Goal: Task Accomplishment & Management: Use online tool/utility

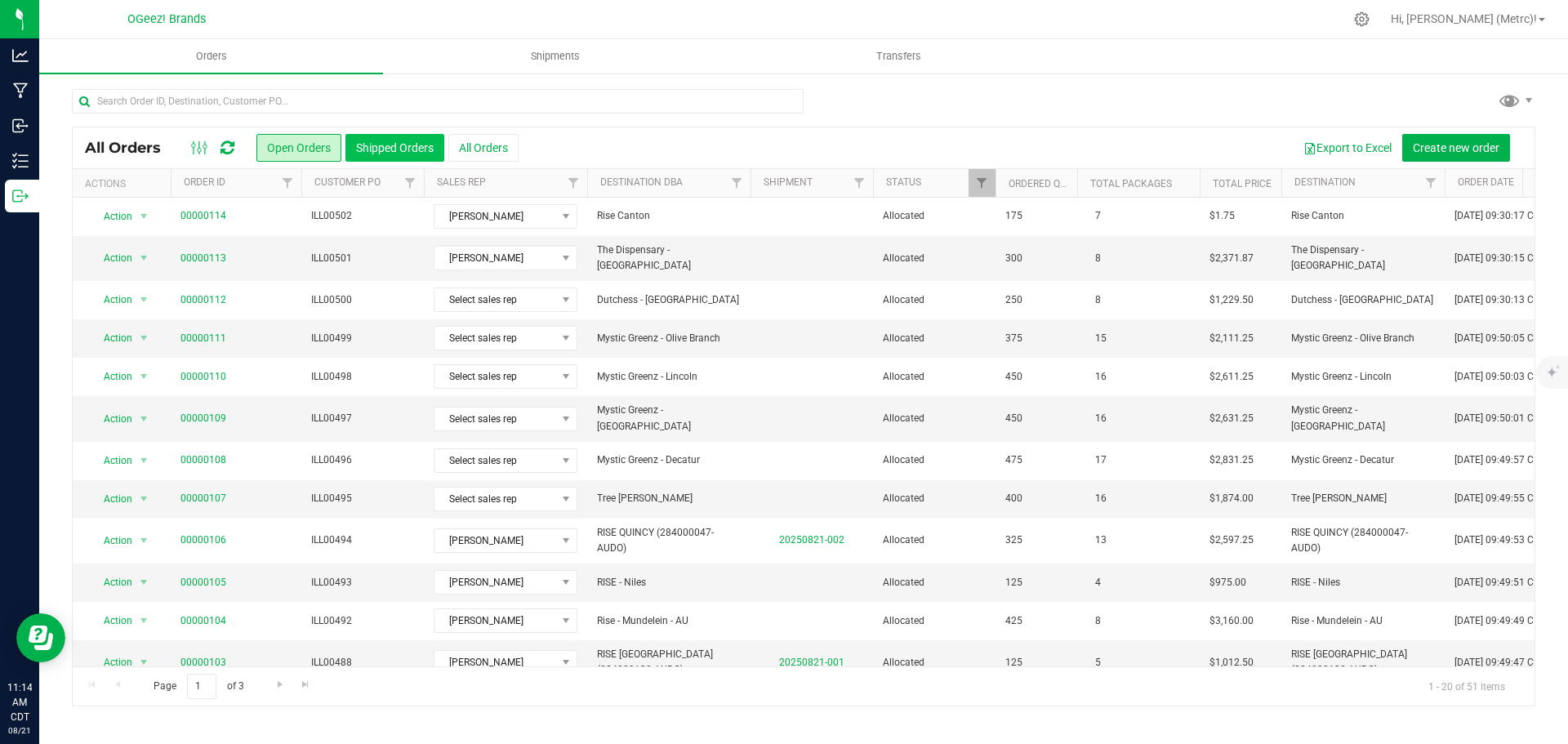
click at [414, 141] on button "Shipped Orders" at bounding box center [395, 147] width 99 height 27
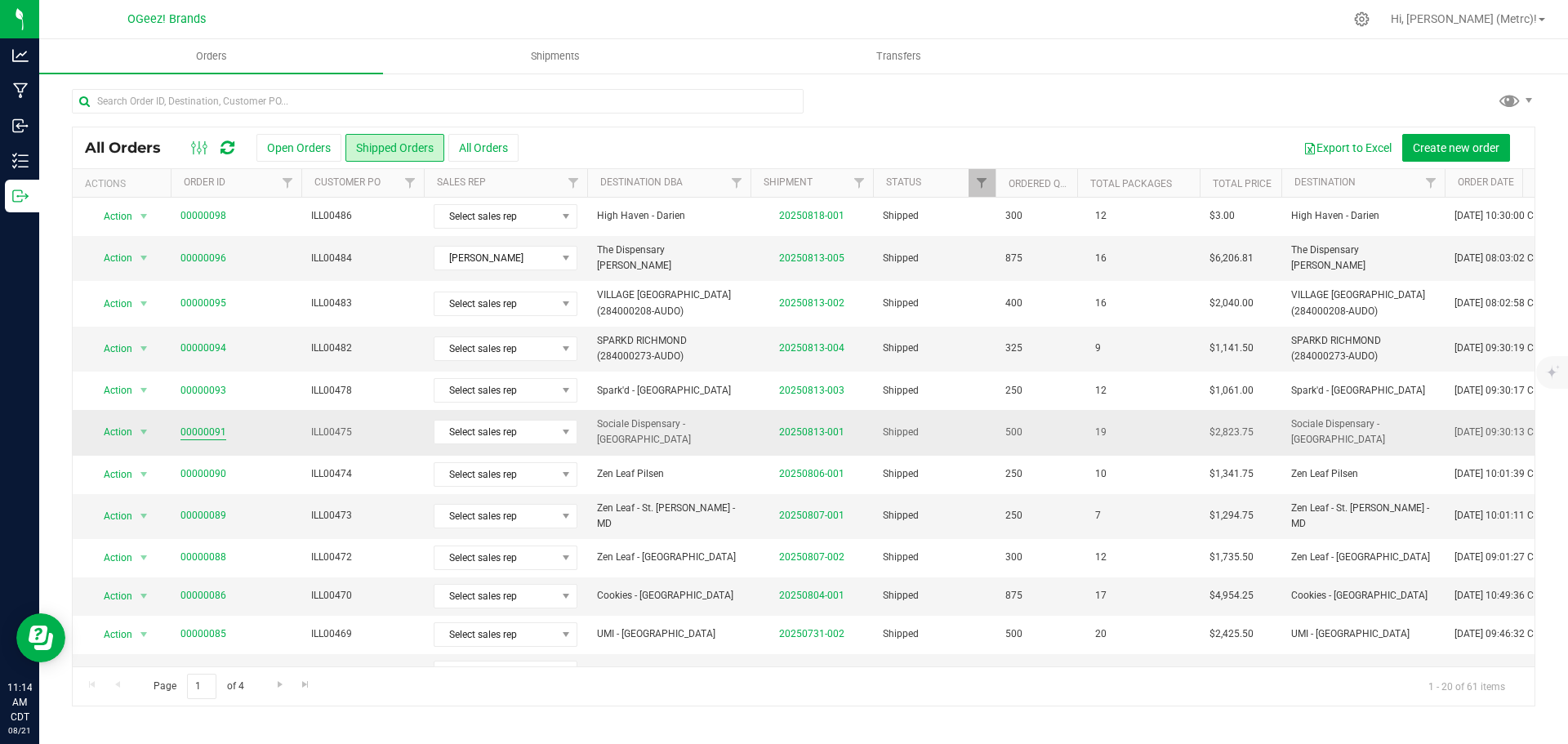
click at [198, 425] on link "00000091" at bounding box center [204, 432] width 46 height 16
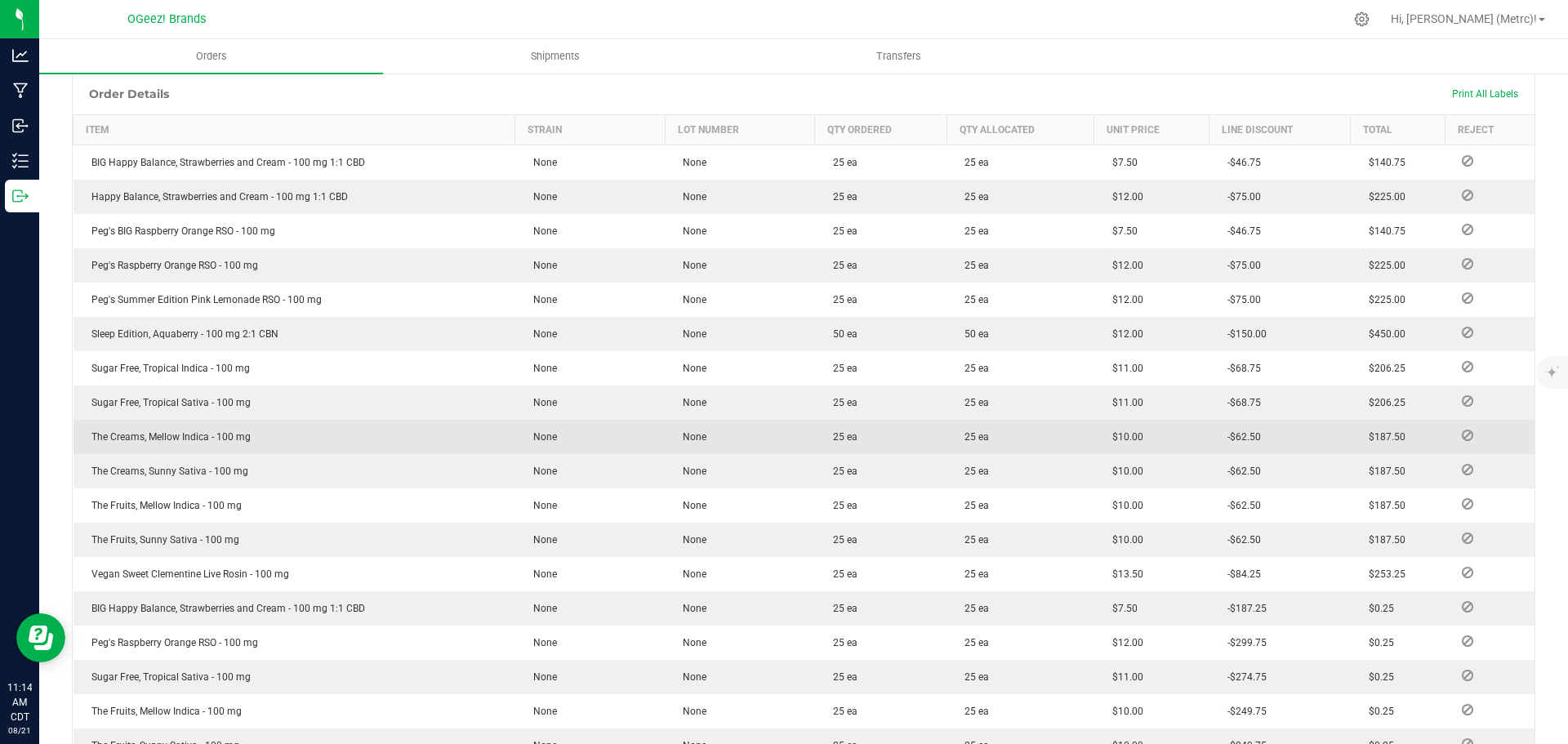
scroll to position [327, 0]
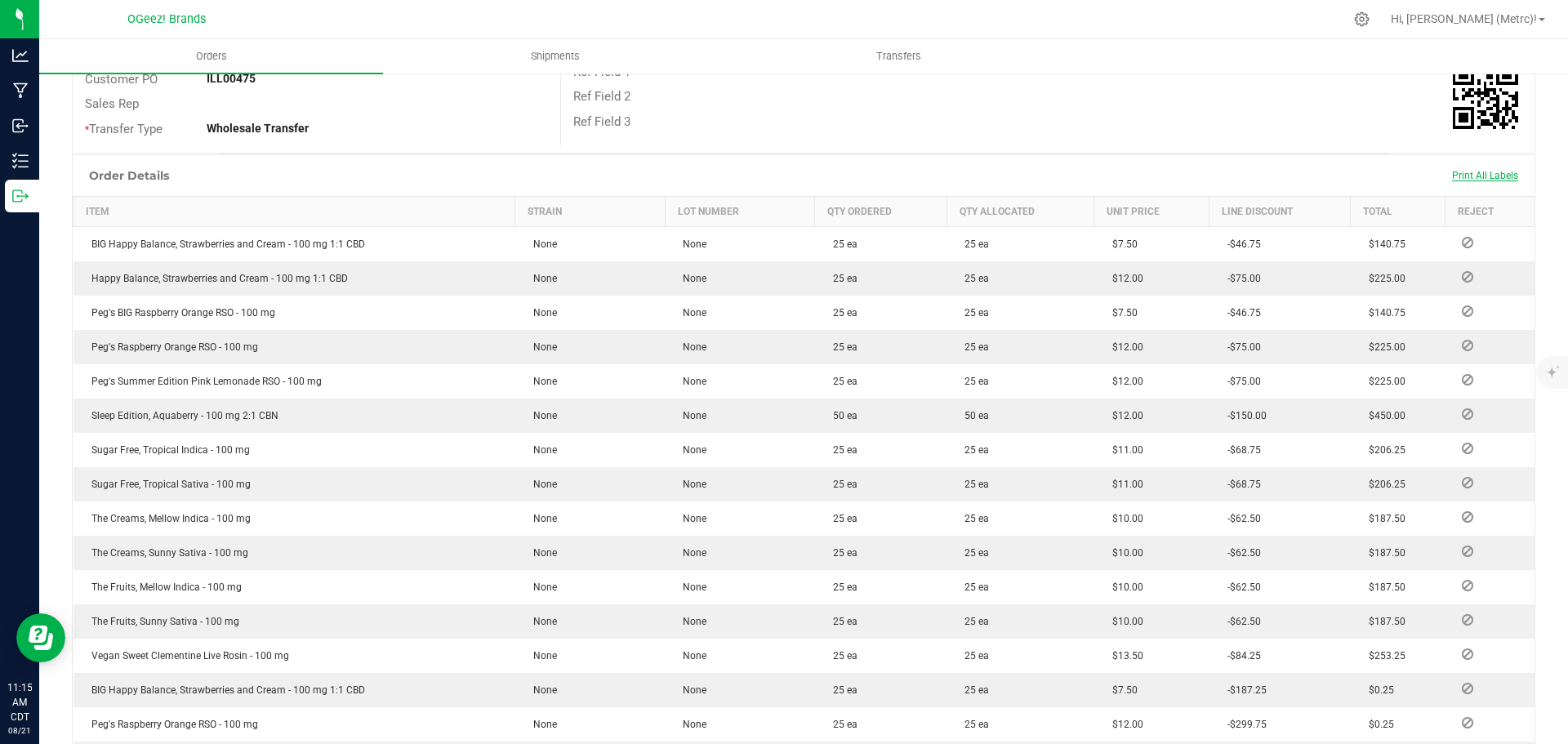
click at [1460, 181] on span "Print All Labels" at bounding box center [1485, 176] width 66 height 11
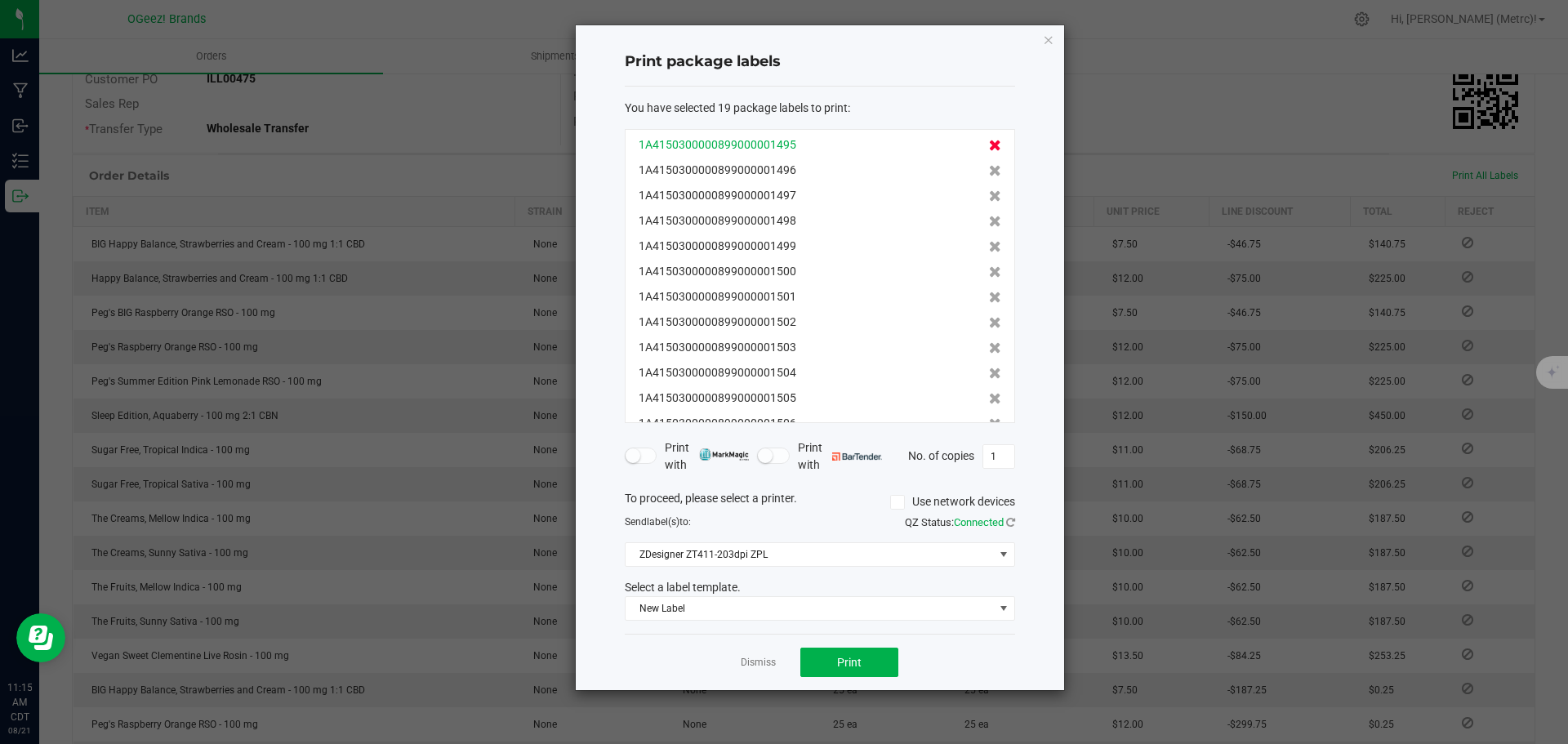
click at [989, 139] on icon at bounding box center [995, 145] width 12 height 11
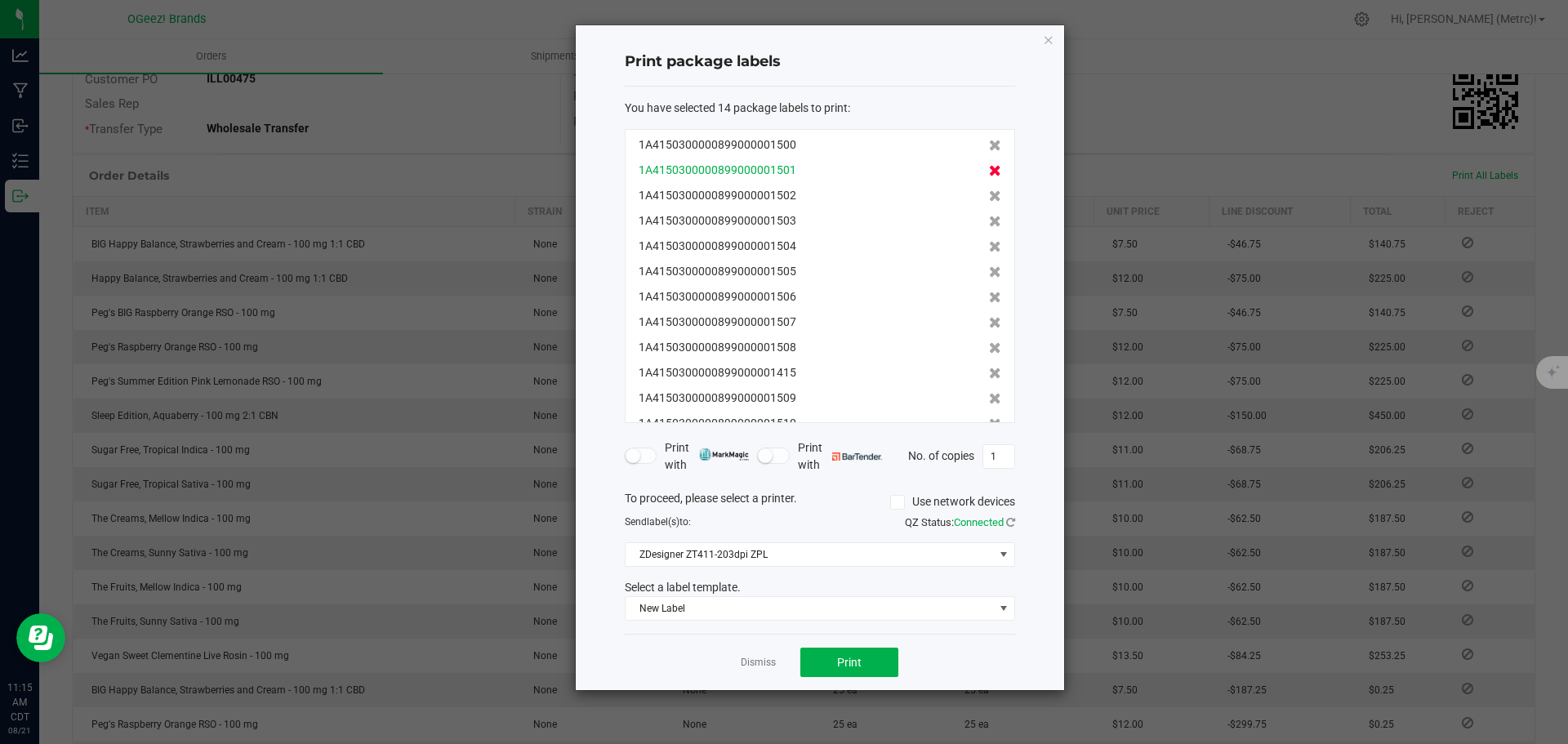
click at [989, 170] on icon at bounding box center [995, 170] width 12 height 11
click at [989, 191] on icon at bounding box center [995, 196] width 12 height 11
click at [989, 170] on icon at bounding box center [995, 170] width 12 height 11
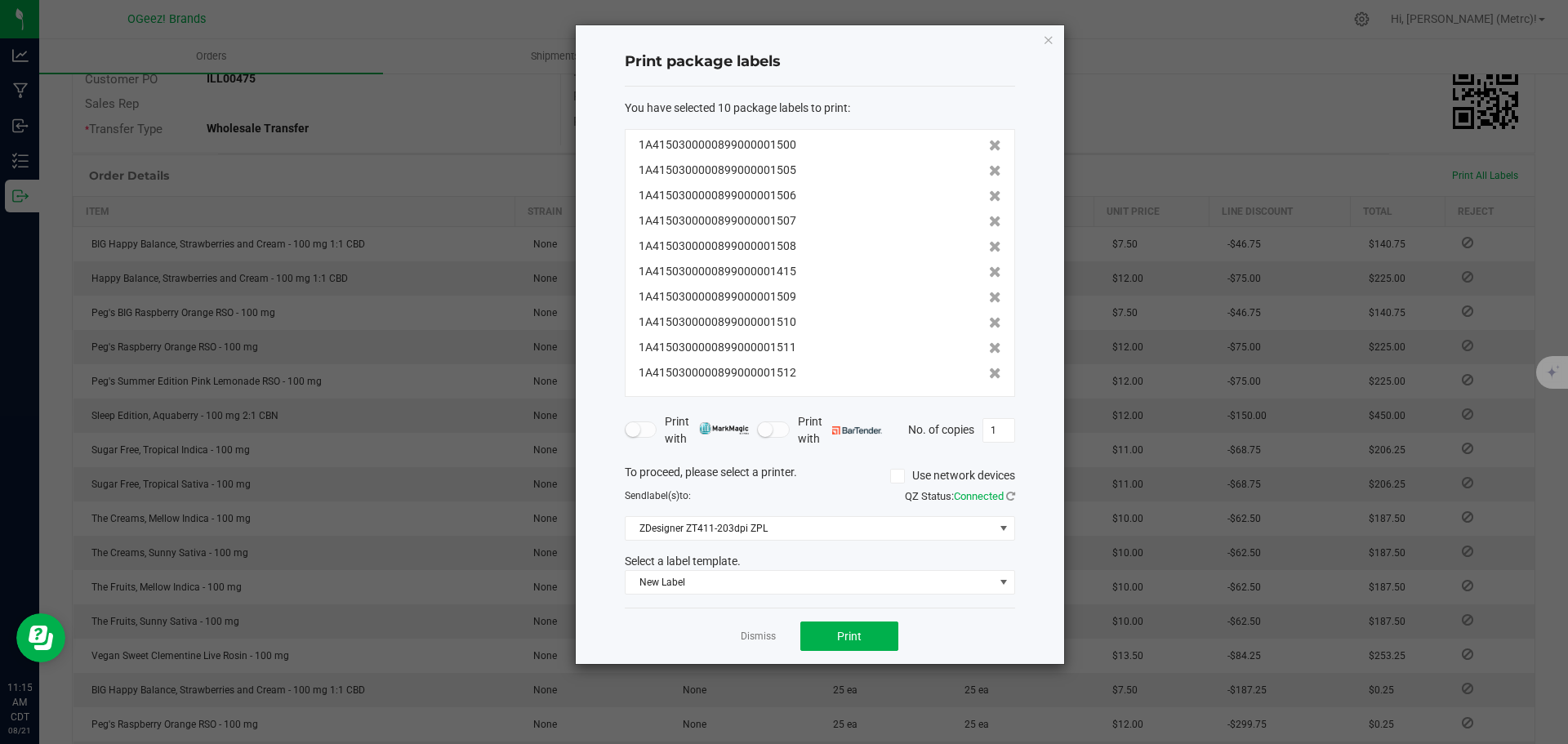
click at [989, 170] on icon at bounding box center [995, 170] width 12 height 11
click at [989, 191] on icon at bounding box center [995, 196] width 12 height 11
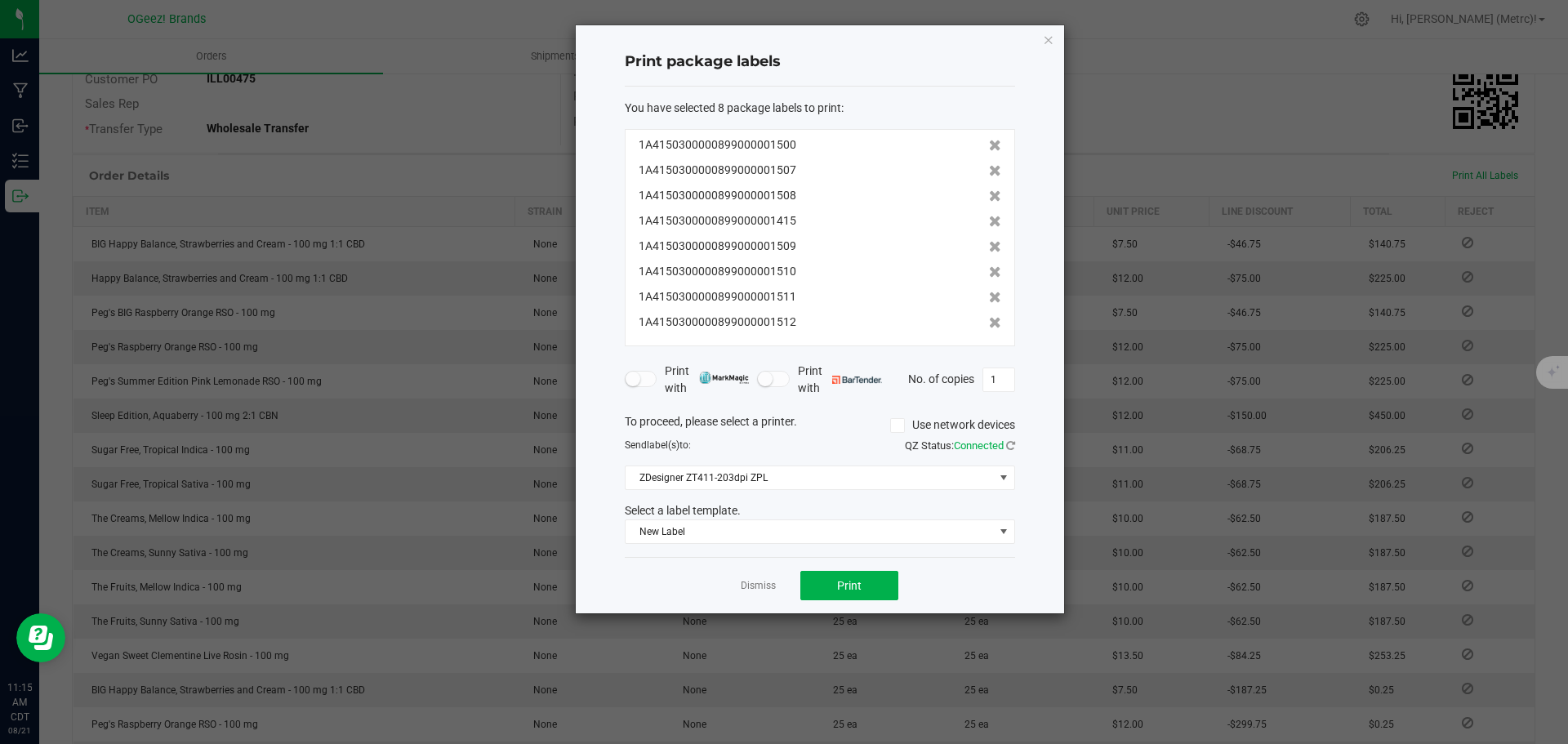
click at [989, 170] on icon at bounding box center [995, 170] width 12 height 11
click at [989, 191] on icon at bounding box center [995, 196] width 12 height 11
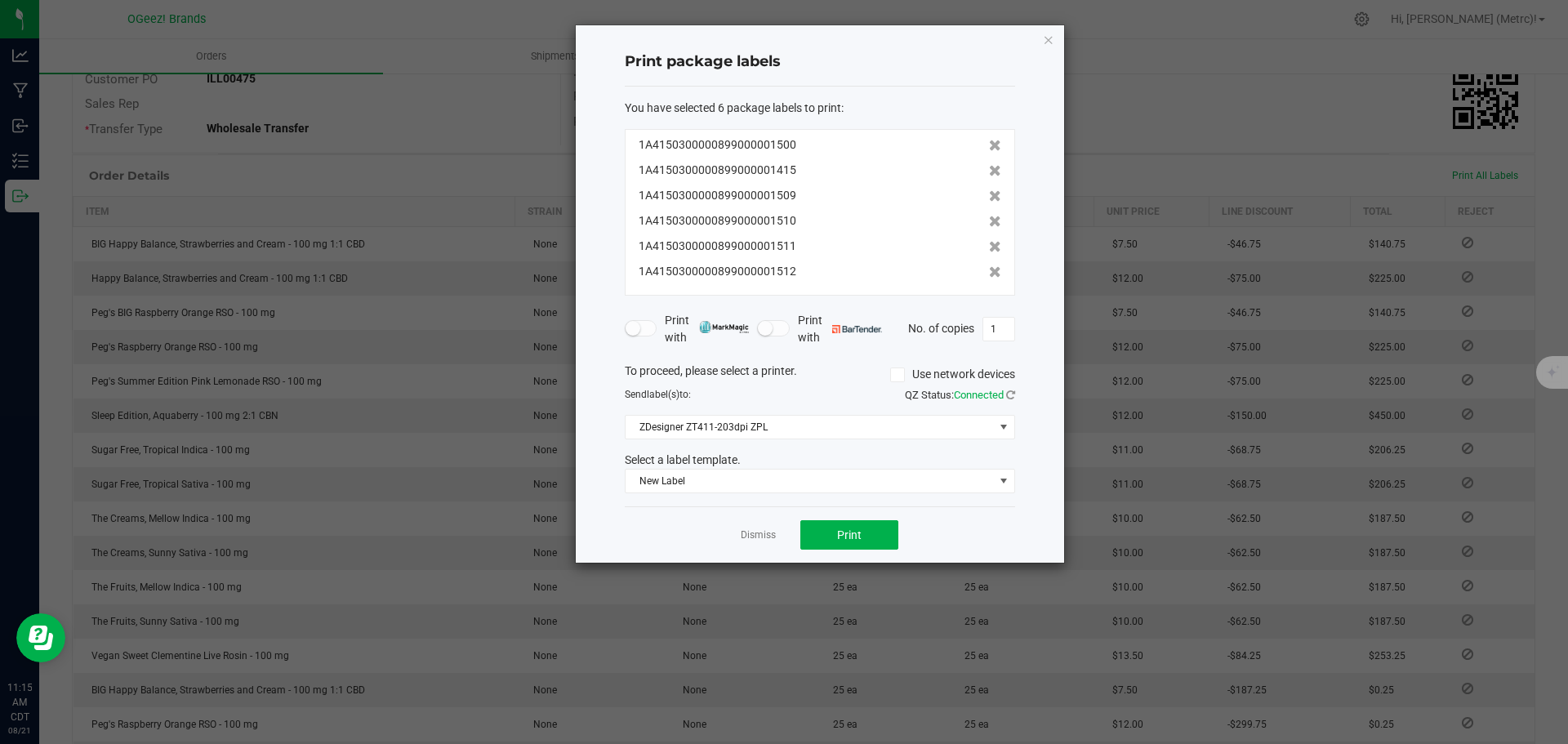
click at [989, 170] on icon at bounding box center [995, 170] width 12 height 11
click at [989, 191] on icon at bounding box center [995, 196] width 12 height 11
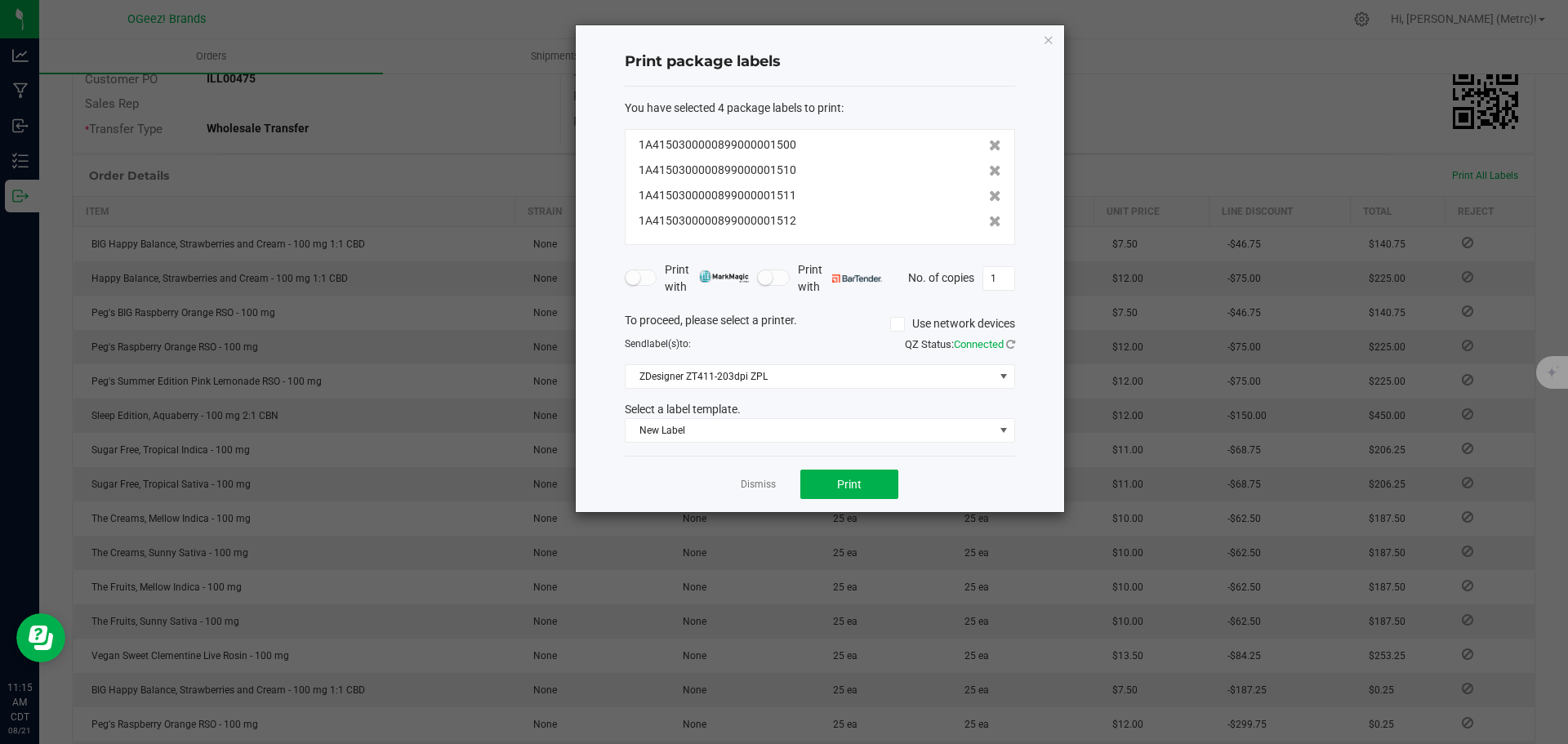
click at [989, 170] on icon at bounding box center [995, 170] width 12 height 11
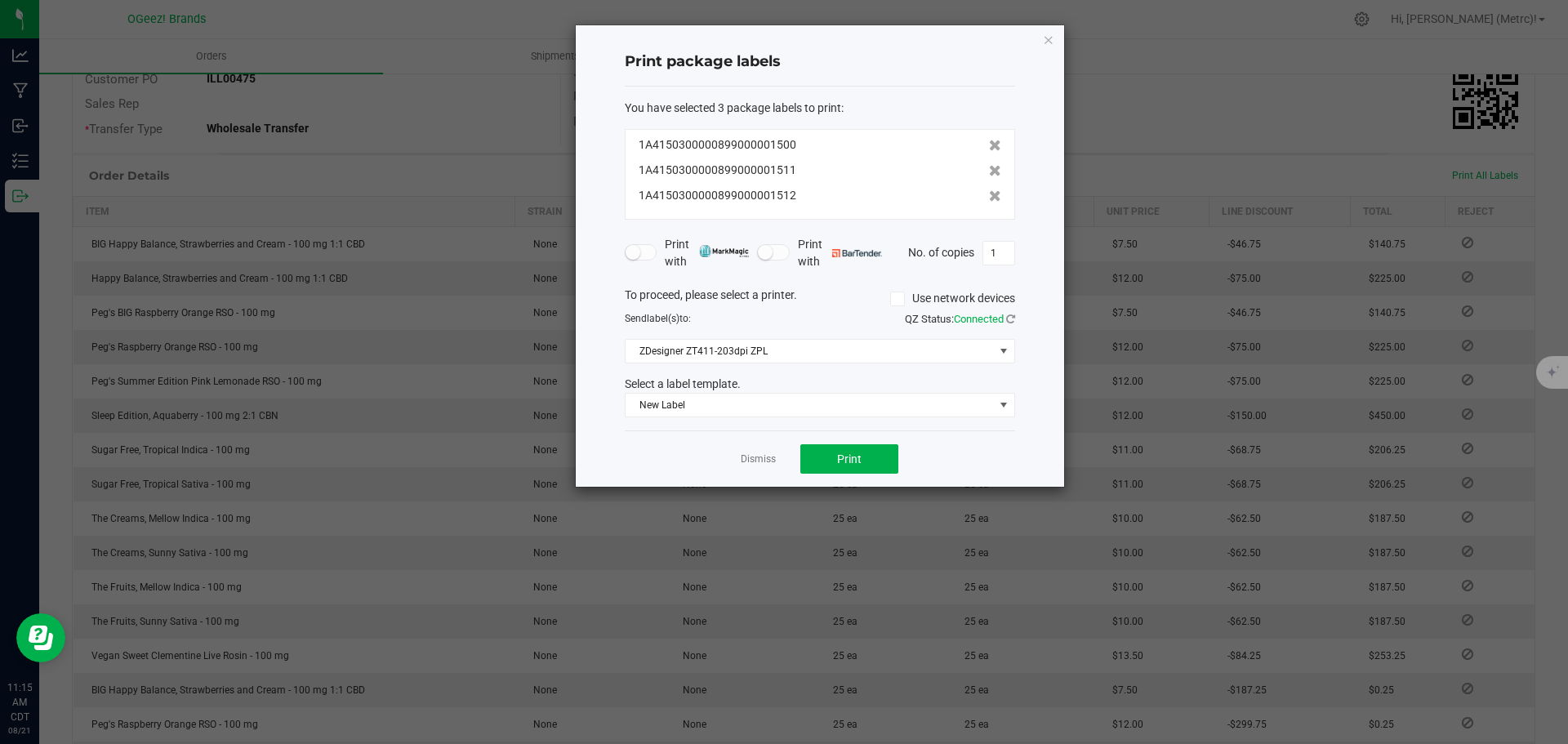
click at [989, 170] on icon at bounding box center [995, 170] width 12 height 11
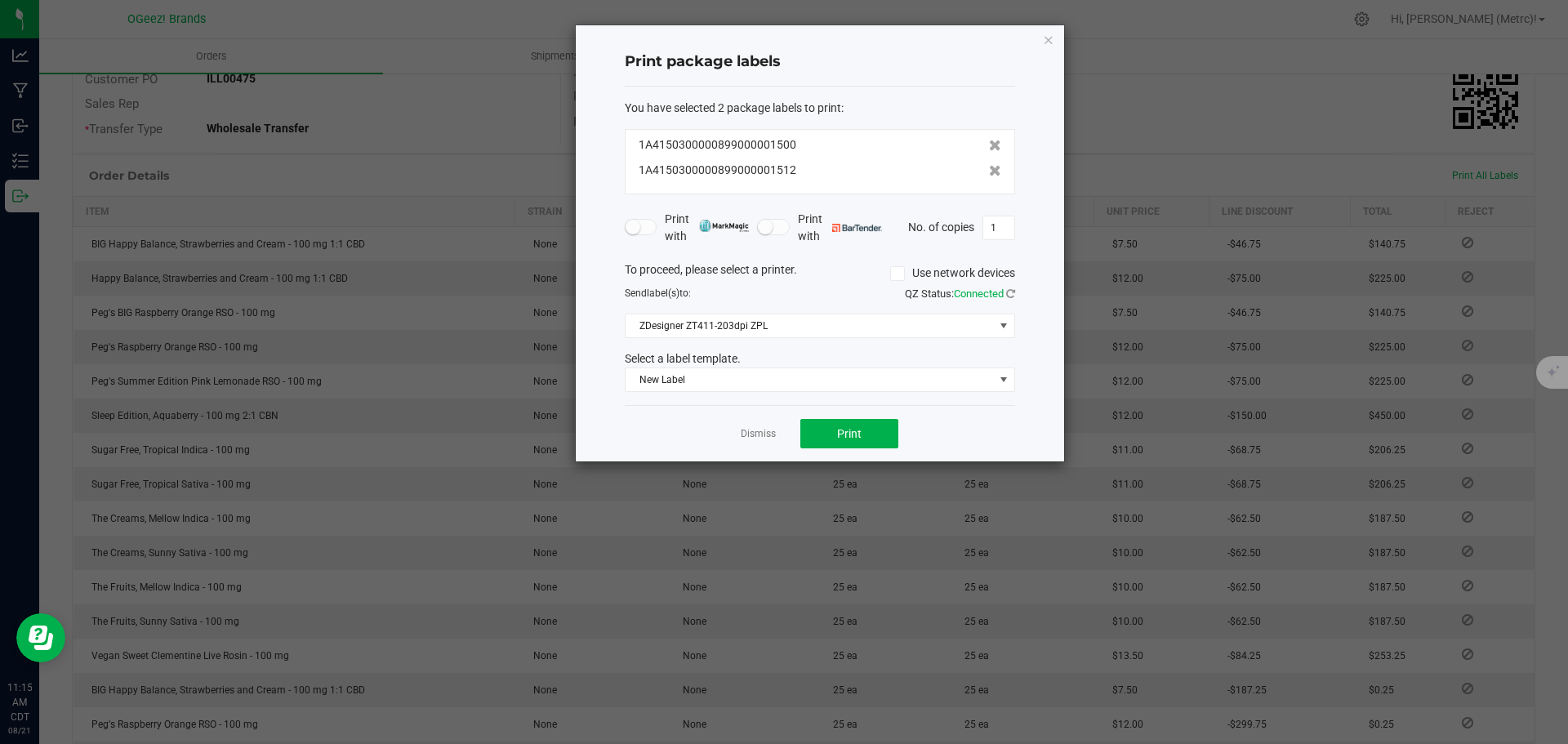
click at [989, 170] on icon at bounding box center [995, 170] width 12 height 11
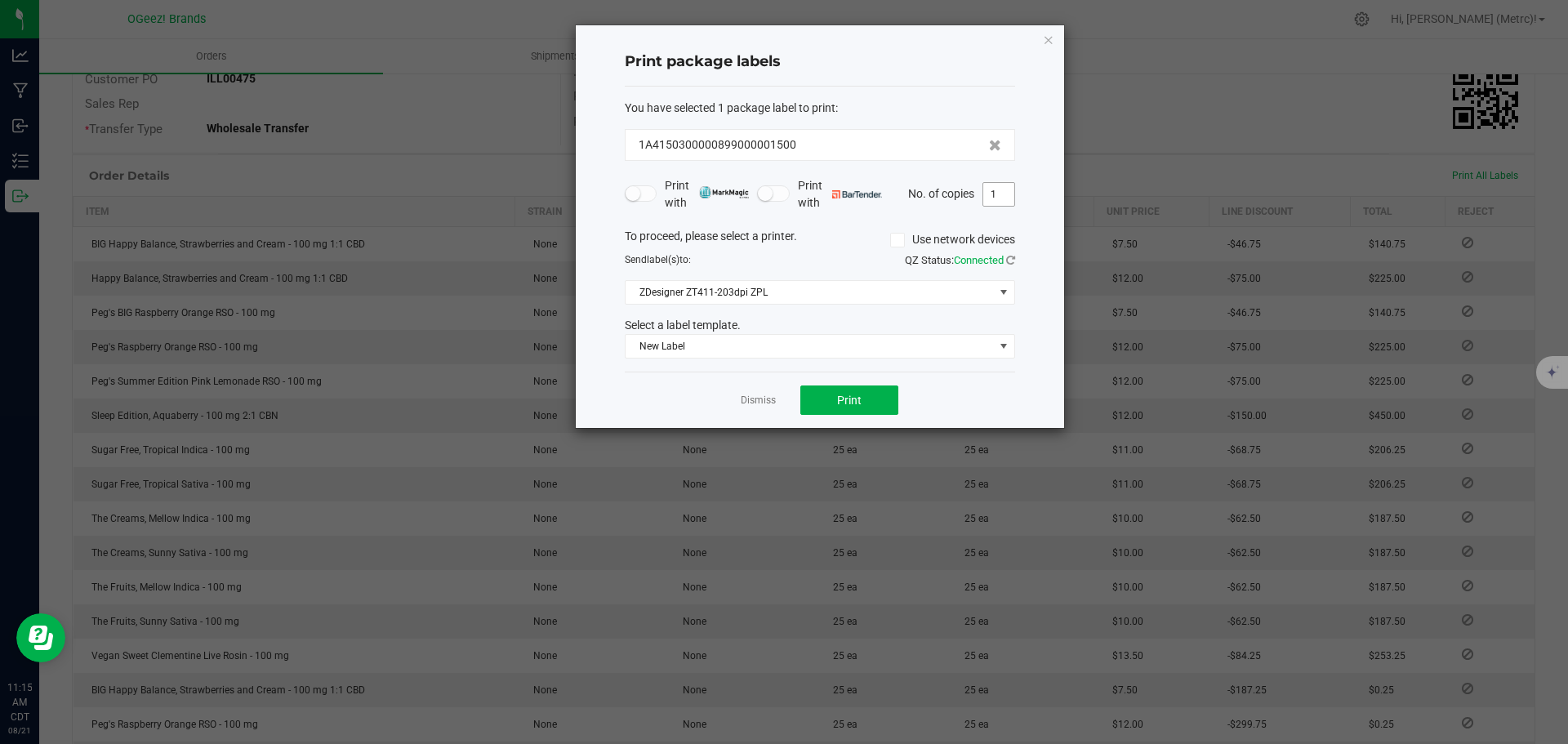
click at [1002, 195] on input "1" at bounding box center [999, 194] width 31 height 23
click at [872, 362] on div "You have selected 1 package label to print : 1A4150300000899000001500 Print wit…" at bounding box center [820, 229] width 391 height 286
click at [876, 347] on span "New Label" at bounding box center [810, 347] width 369 height 23
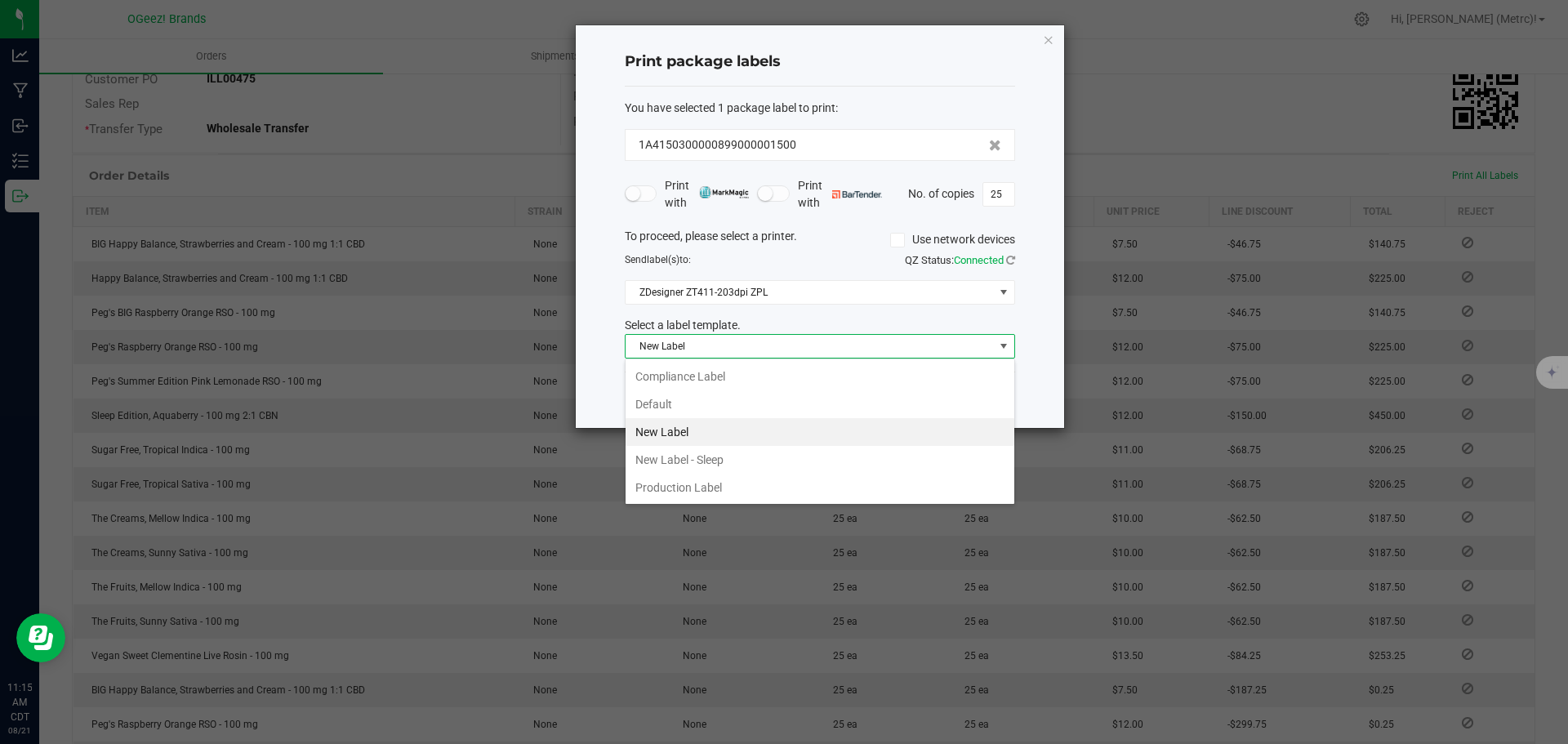
scroll to position [25, 391]
click at [786, 403] on li "Default" at bounding box center [820, 404] width 389 height 27
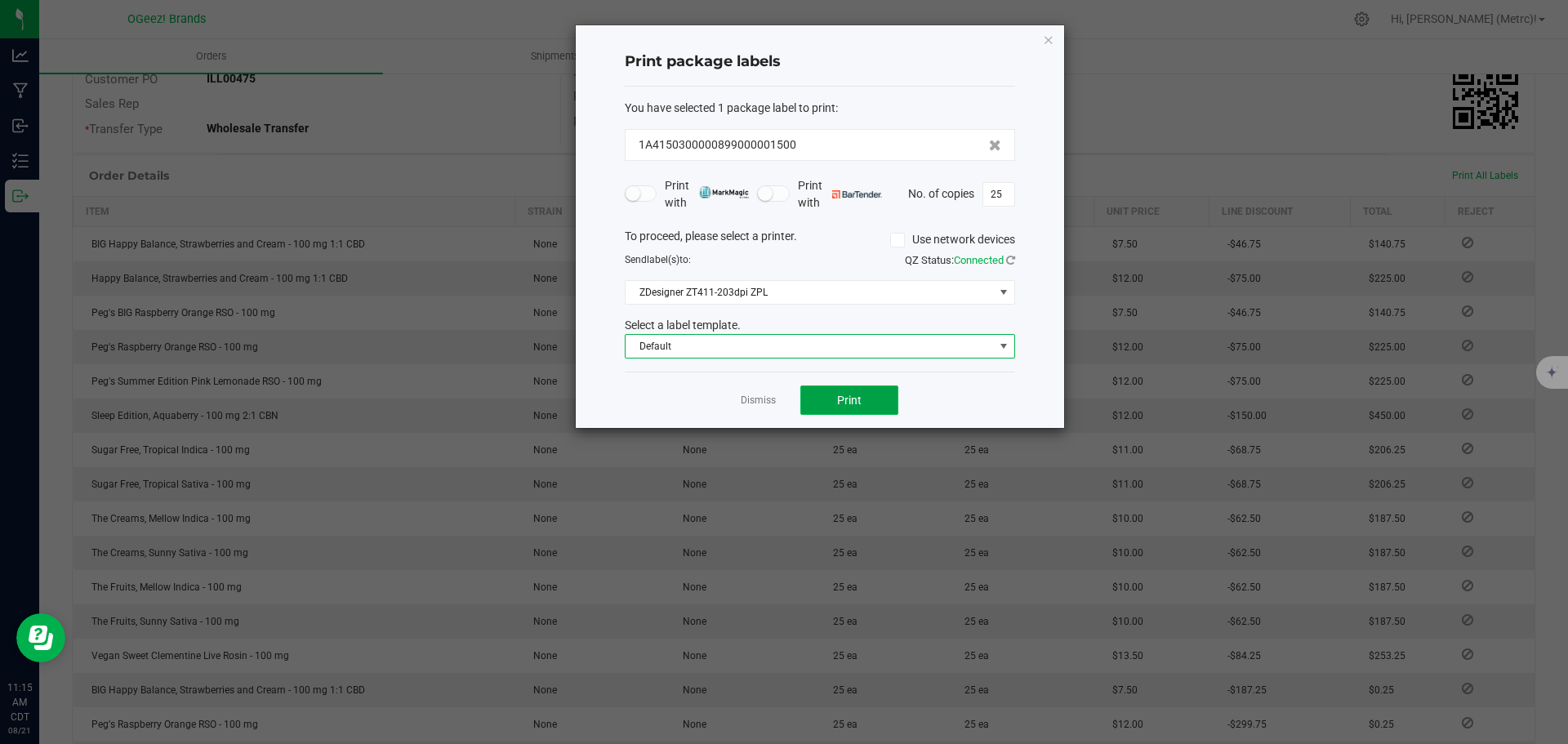
click at [839, 402] on span "Print" at bounding box center [850, 400] width 25 height 13
type input "1"
click at [844, 372] on div "You have selected 1 package label to print : 1A4150300000899000001500 Print wit…" at bounding box center [820, 229] width 391 height 286
click at [835, 351] on span "Default" at bounding box center [810, 347] width 369 height 23
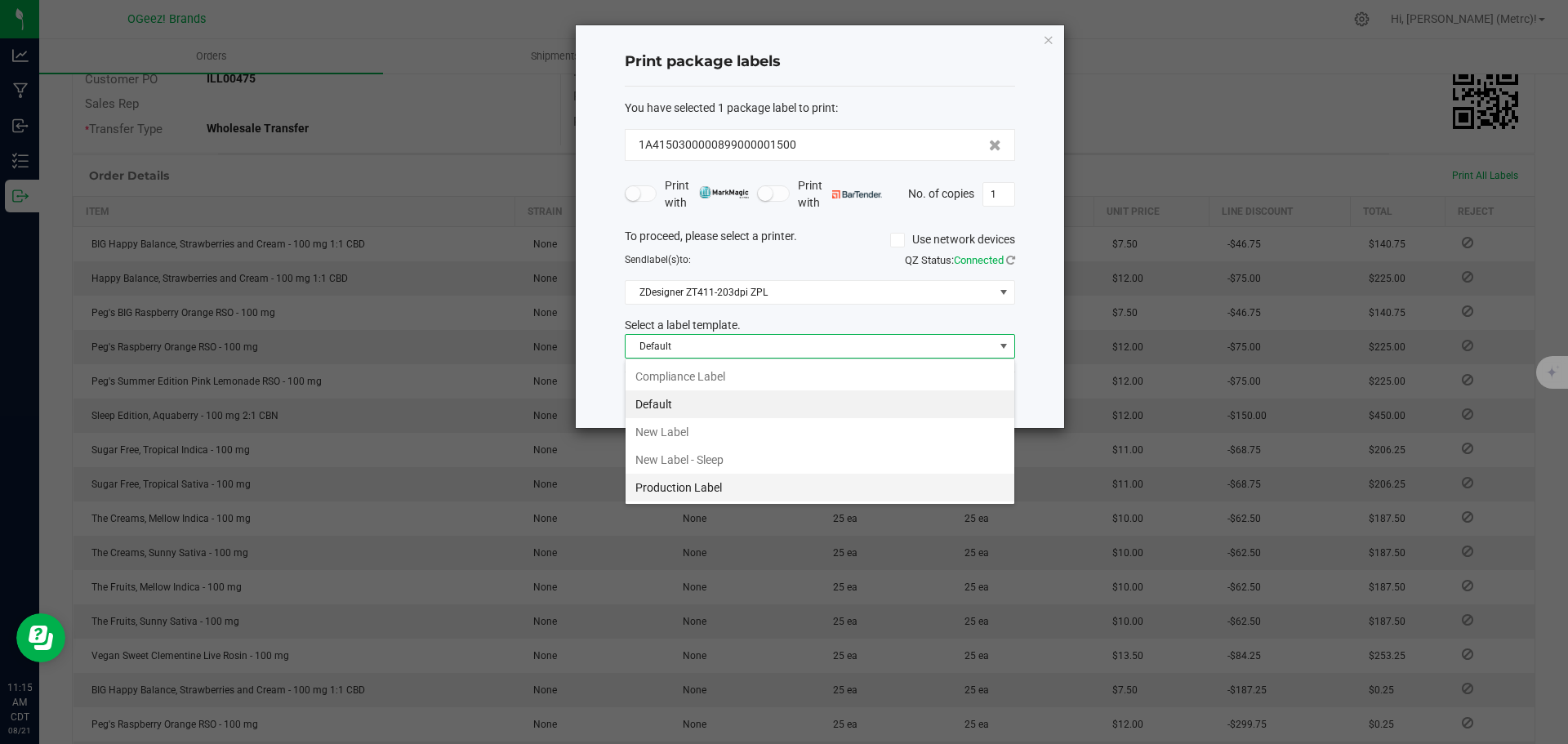
click at [697, 477] on li "Production Label" at bounding box center [820, 487] width 389 height 27
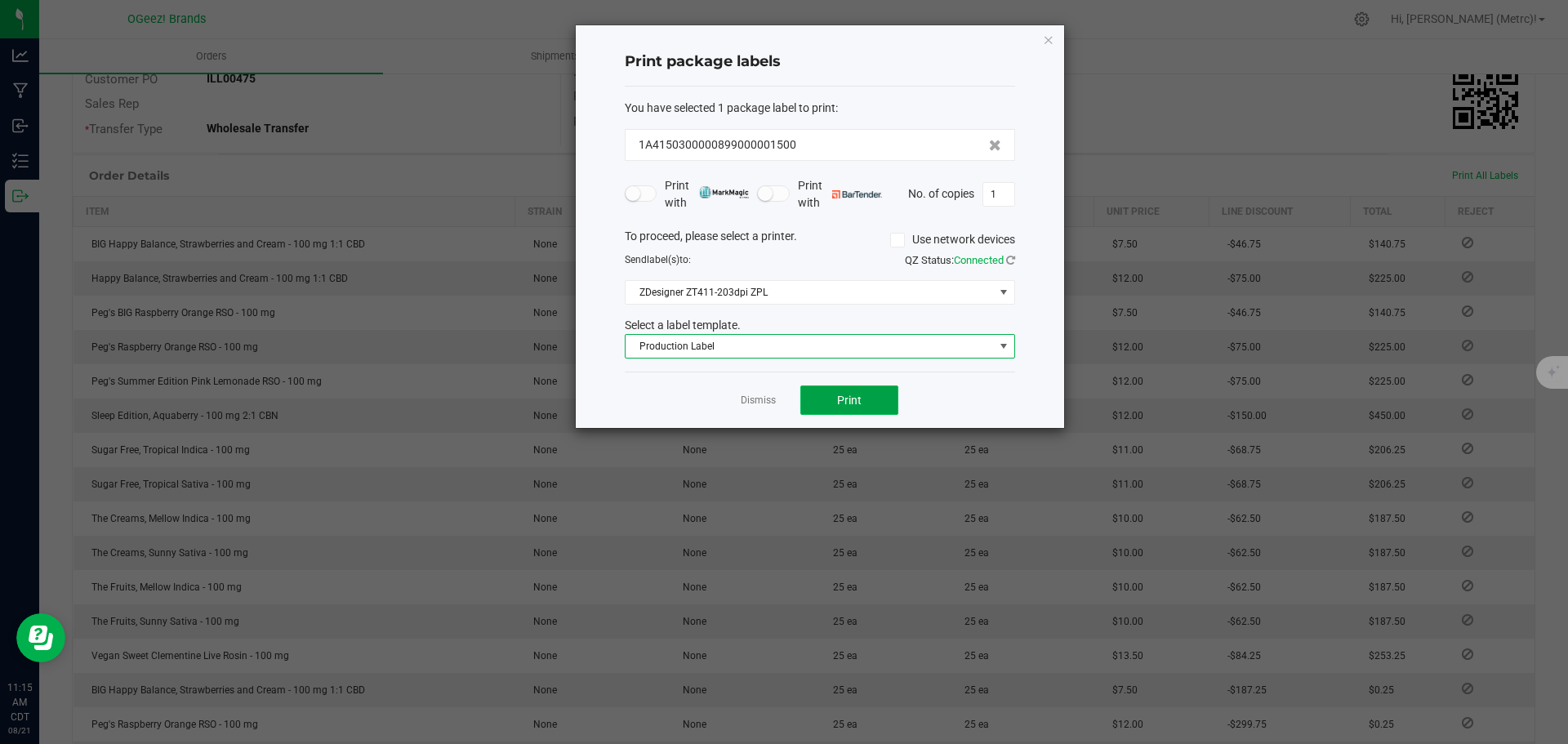
click at [887, 403] on button "Print" at bounding box center [849, 400] width 98 height 29
